Goal: Navigation & Orientation: Find specific page/section

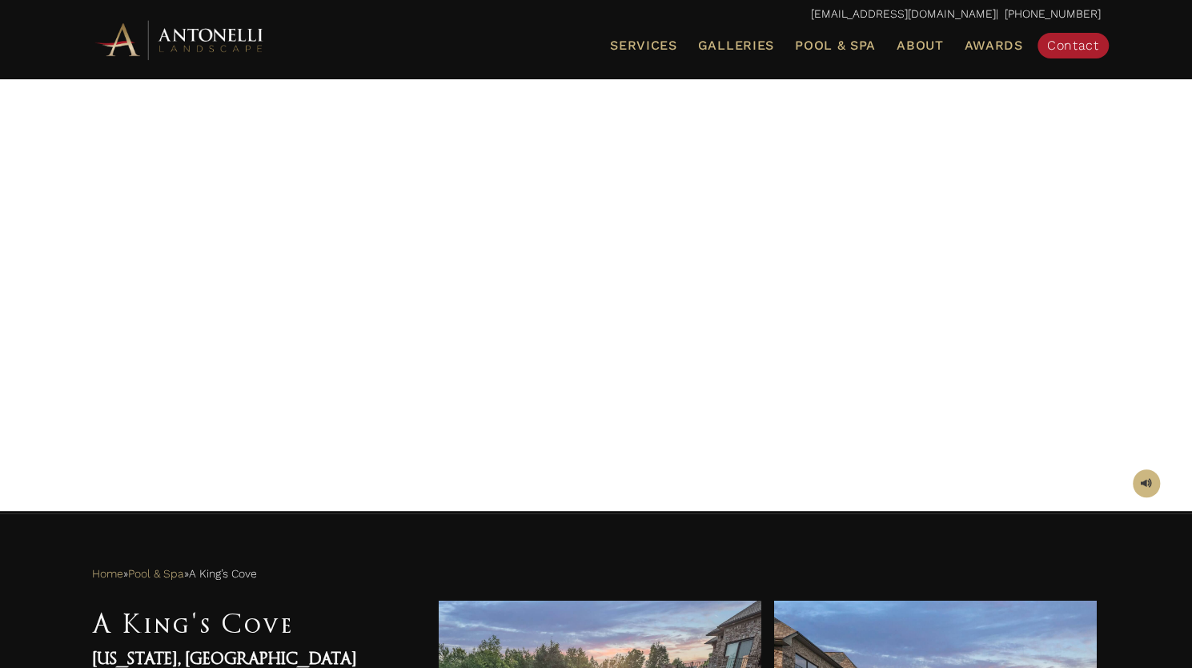
scroll to position [126, 0]
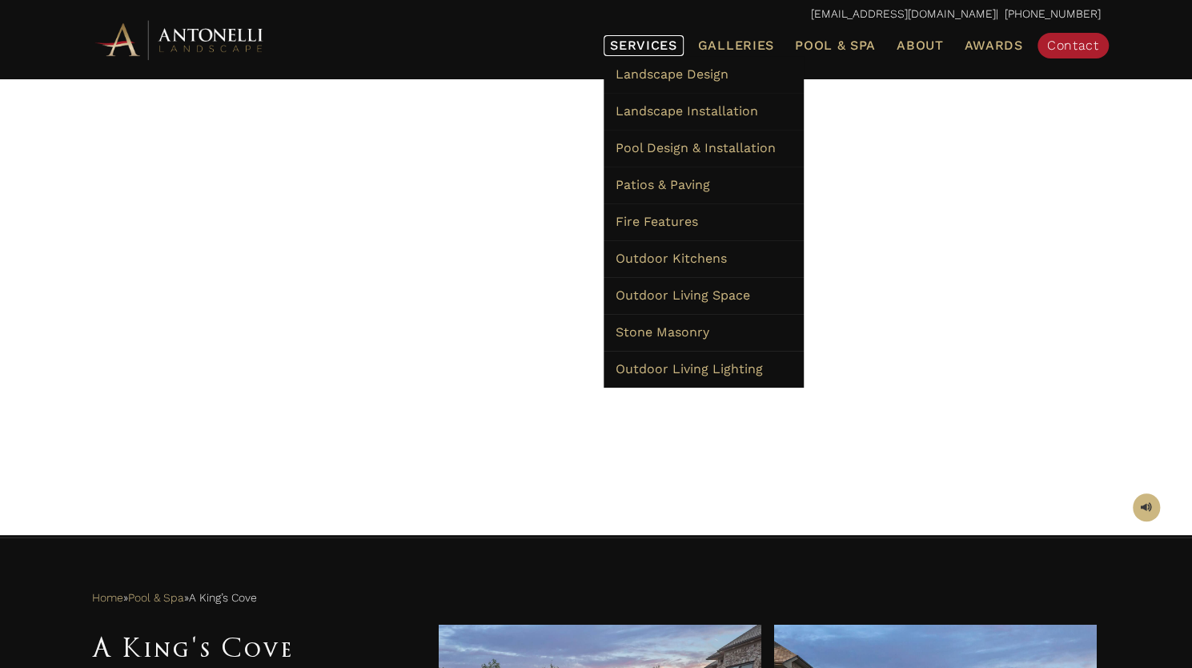
click at [664, 41] on span "Services" at bounding box center [643, 45] width 67 height 13
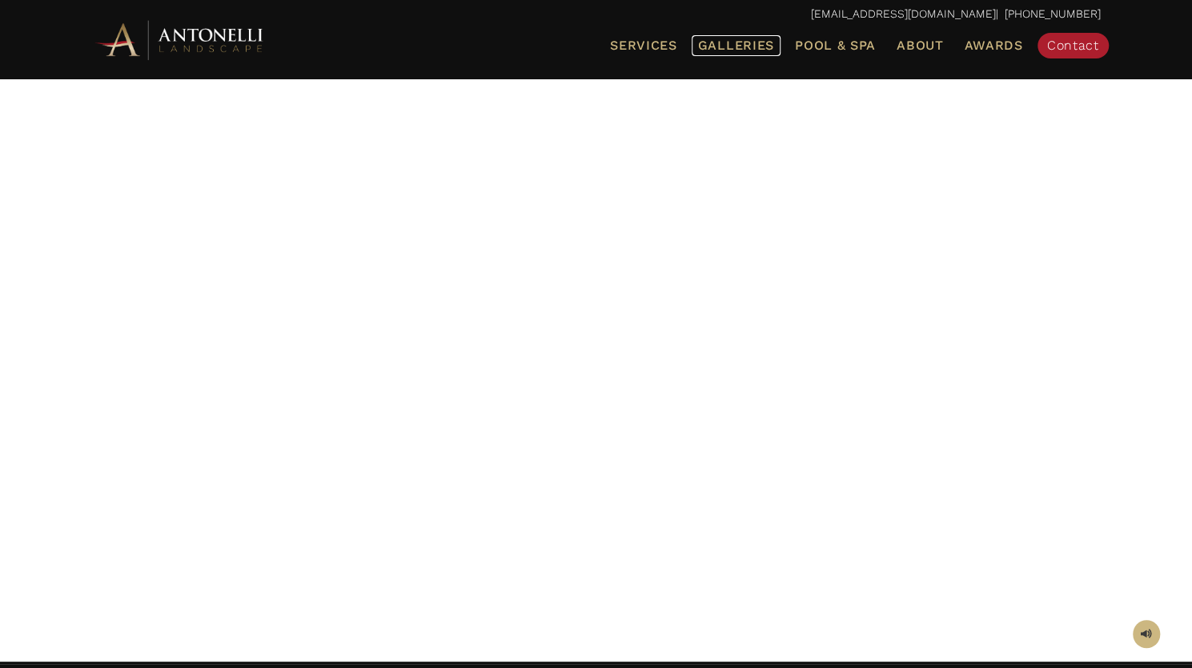
click at [730, 41] on span "Galleries" at bounding box center [736, 45] width 76 height 15
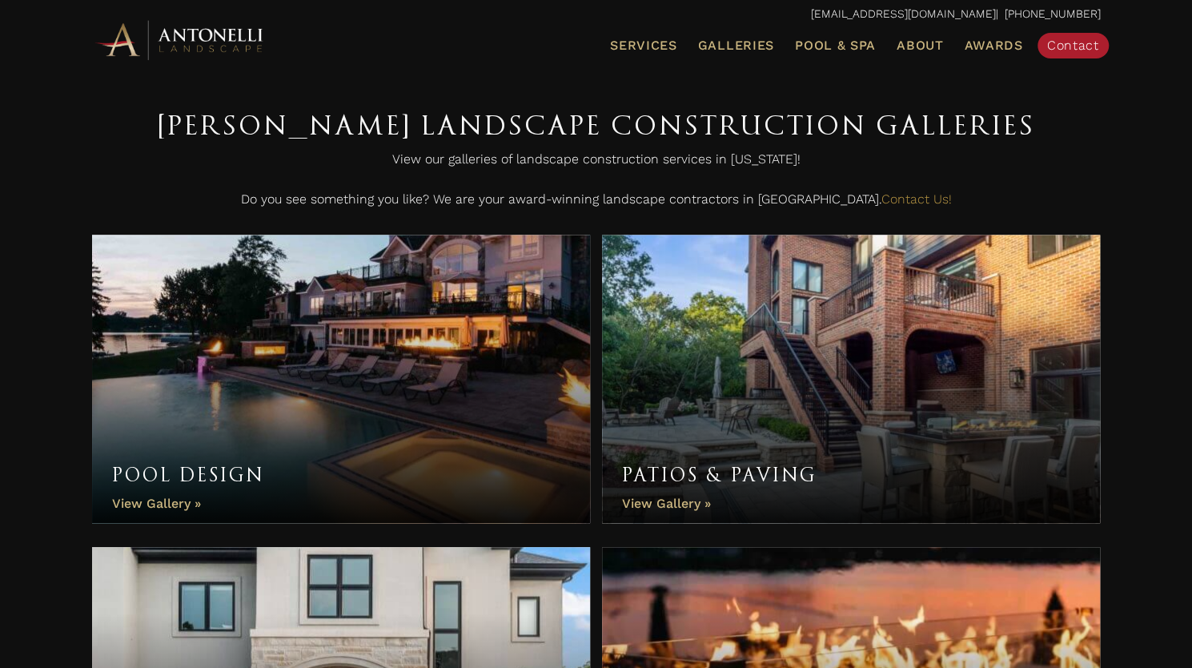
scroll to position [810, 0]
